Goal: Task Accomplishment & Management: Use online tool/utility

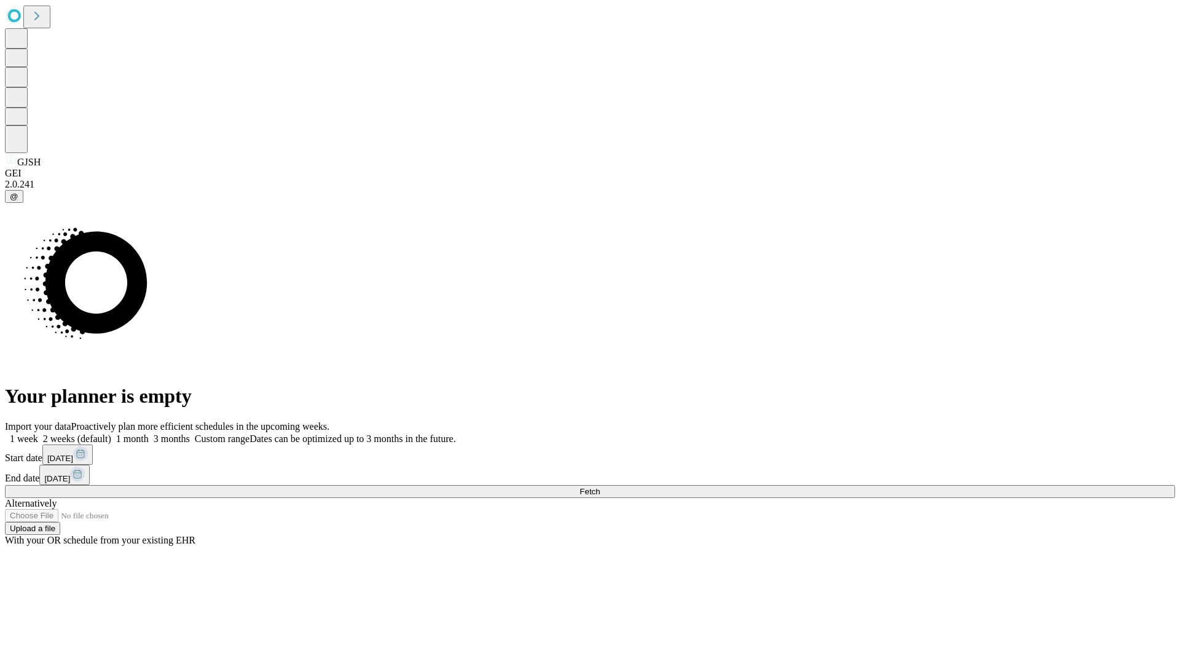
click at [600, 487] on span "Fetch" at bounding box center [590, 491] width 20 height 9
